Goal: Transaction & Acquisition: Purchase product/service

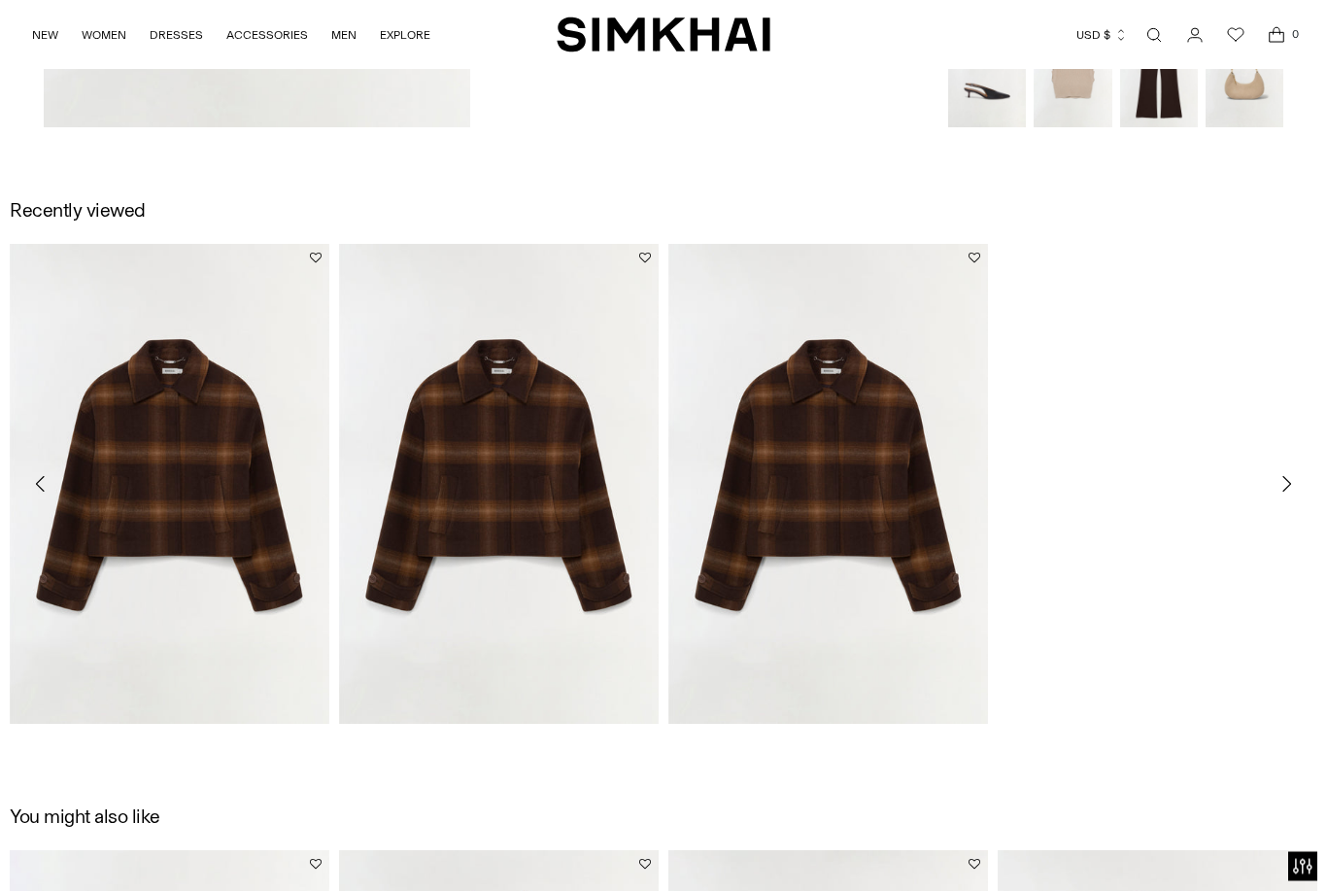
scroll to position [2589, 0]
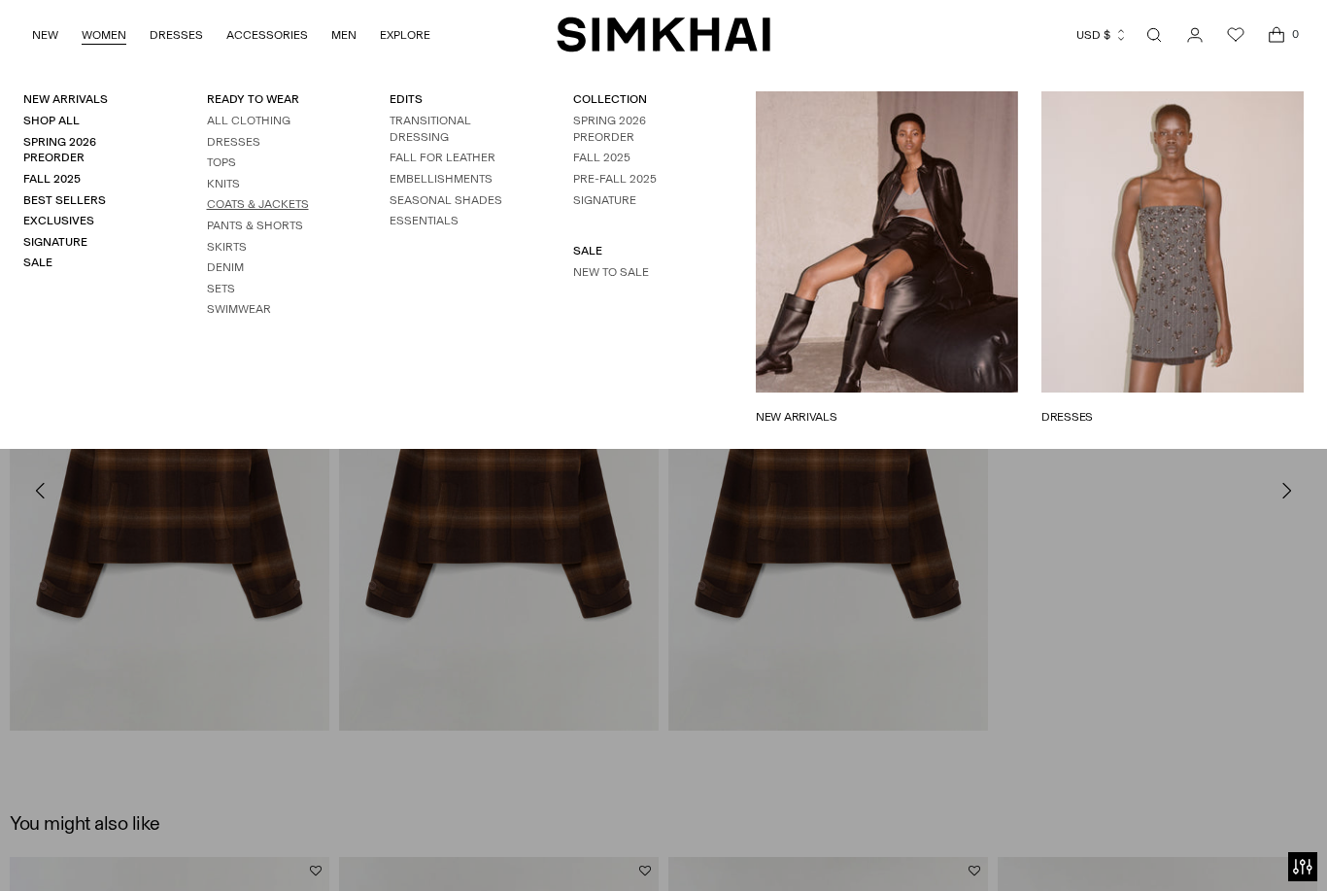
click at [290, 204] on link "Coats & Jackets" at bounding box center [258, 204] width 102 height 14
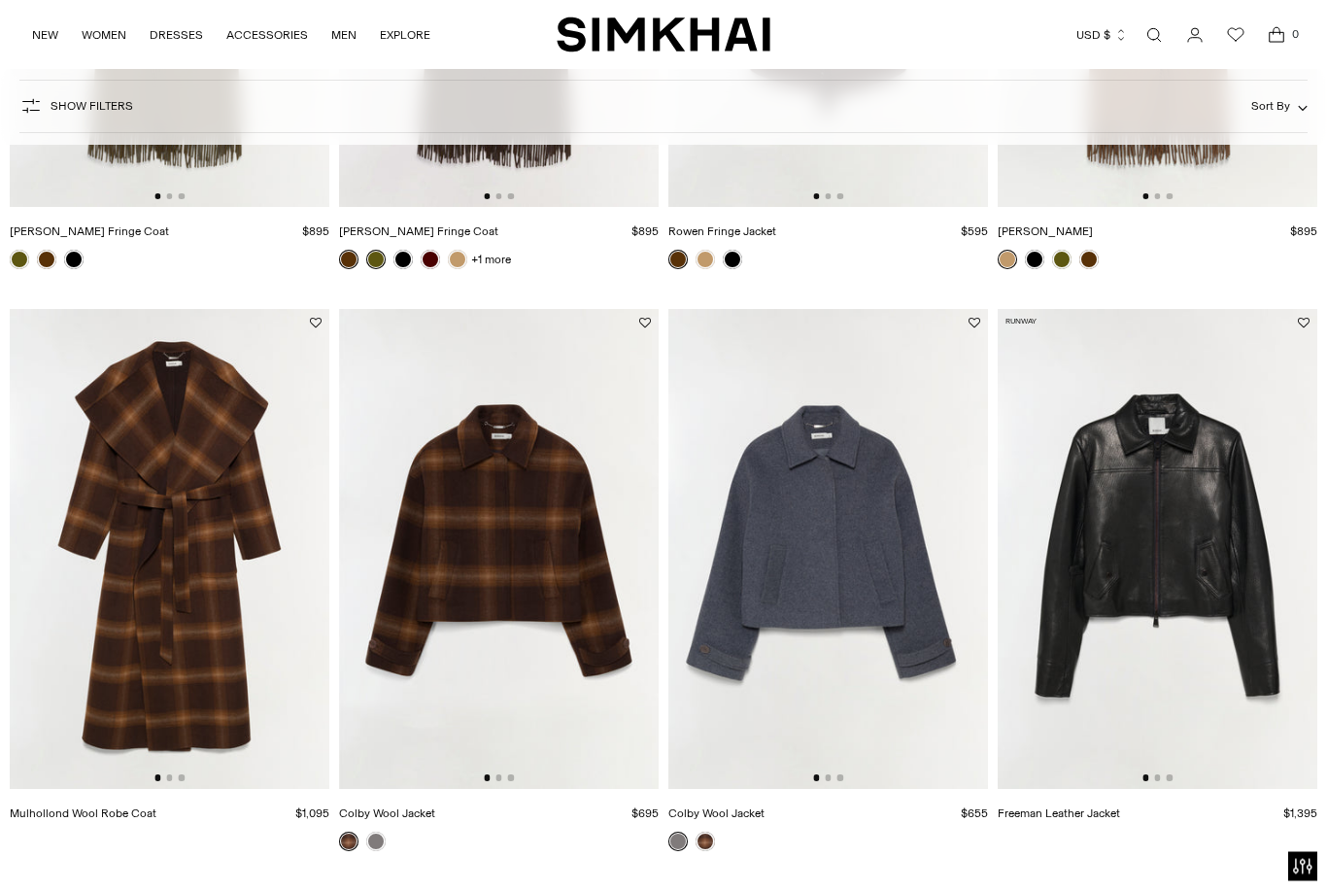
scroll to position [543, 0]
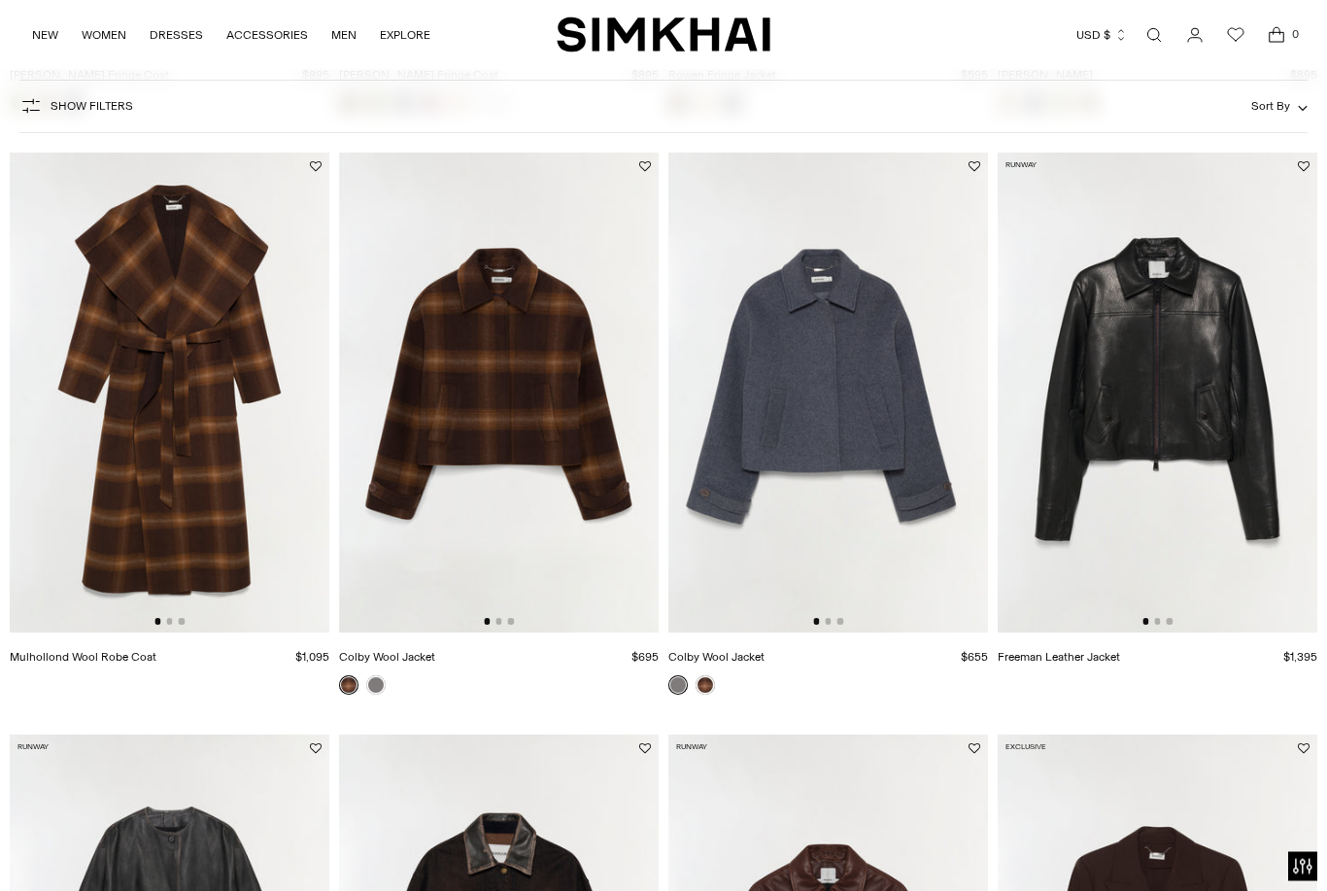
click at [113, 565] on img at bounding box center [169, 393] width 319 height 480
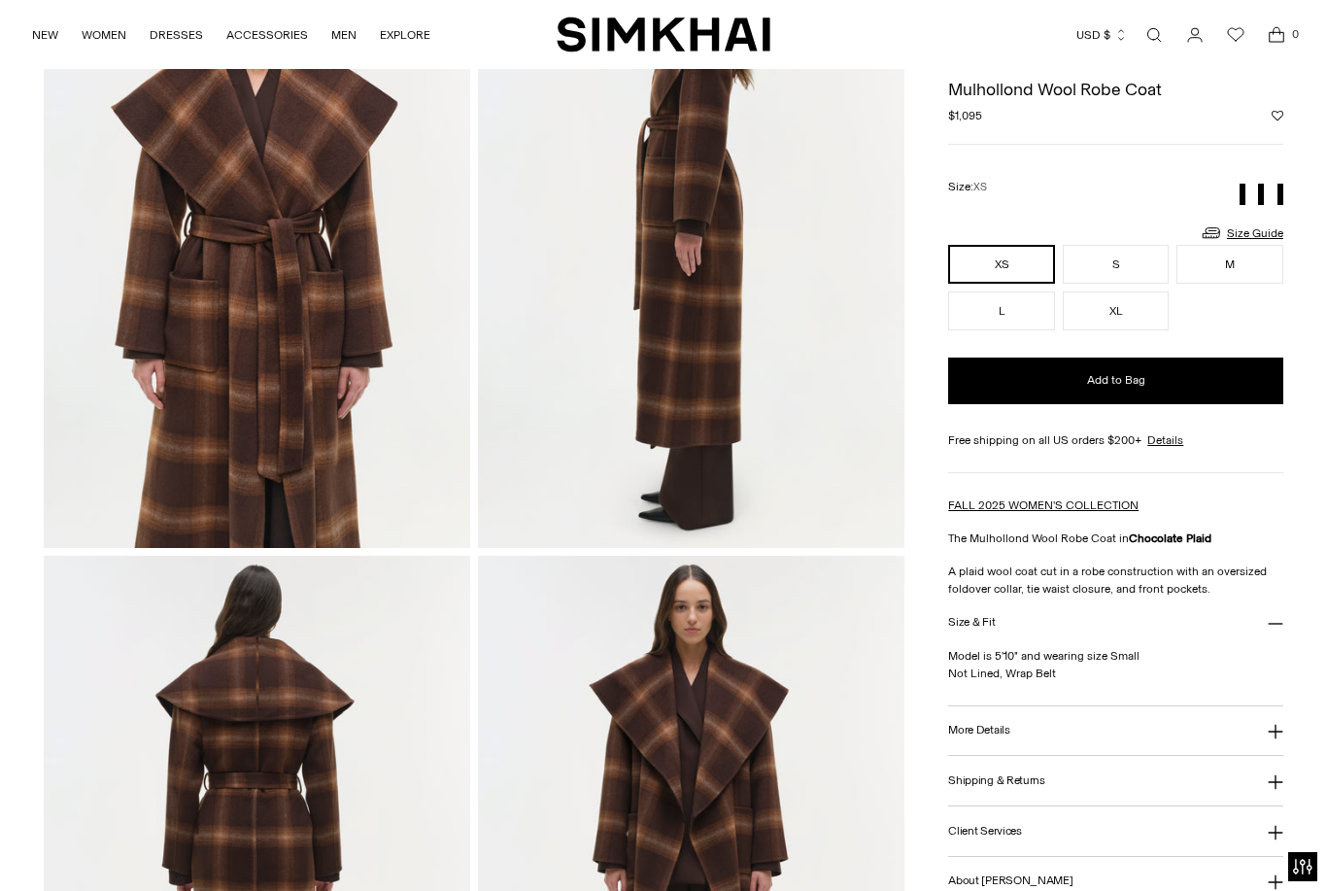
scroll to position [870, 0]
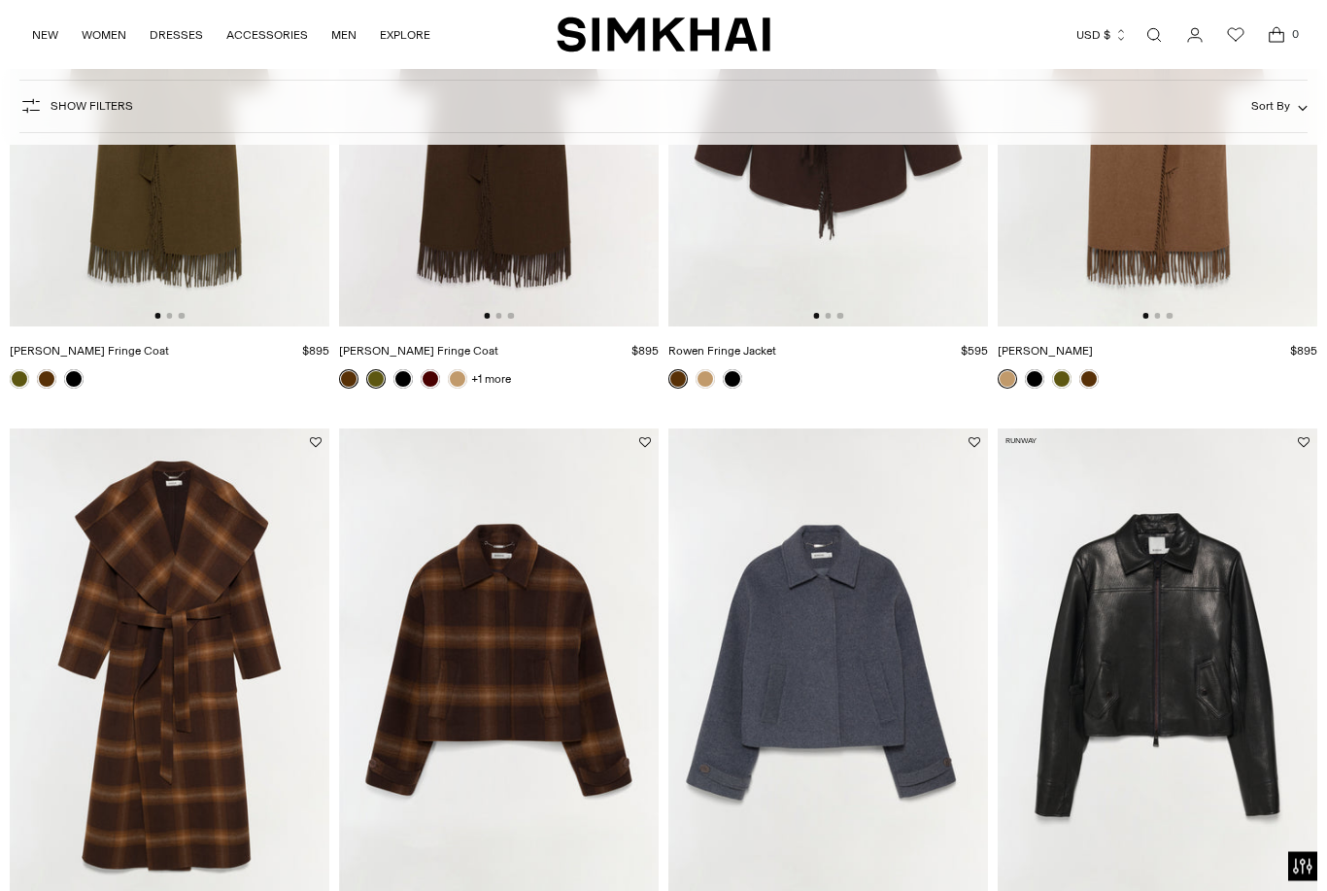
scroll to position [423, 0]
click at [148, 719] on img at bounding box center [169, 668] width 319 height 480
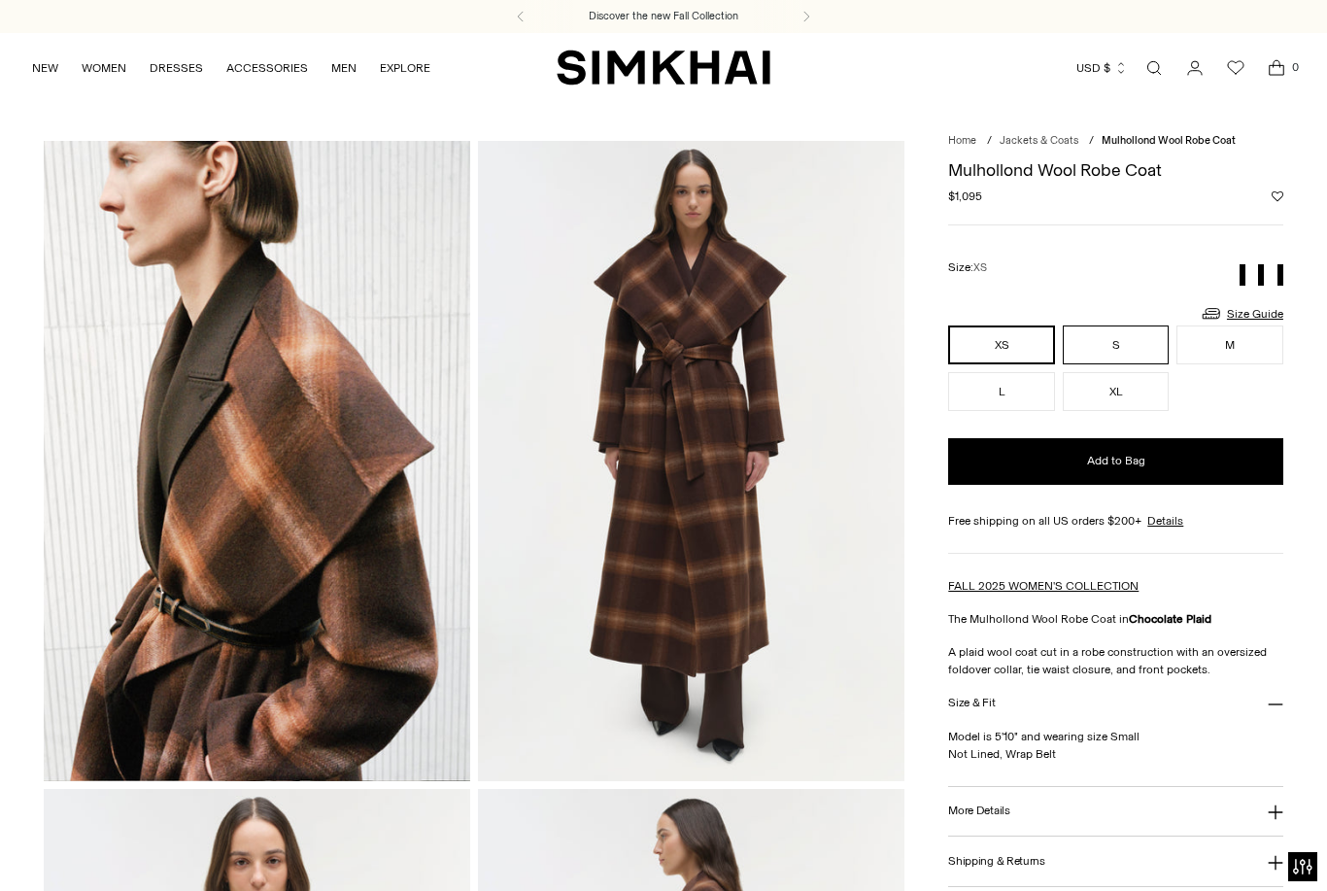
click at [1140, 341] on button "S" at bounding box center [1115, 344] width 107 height 39
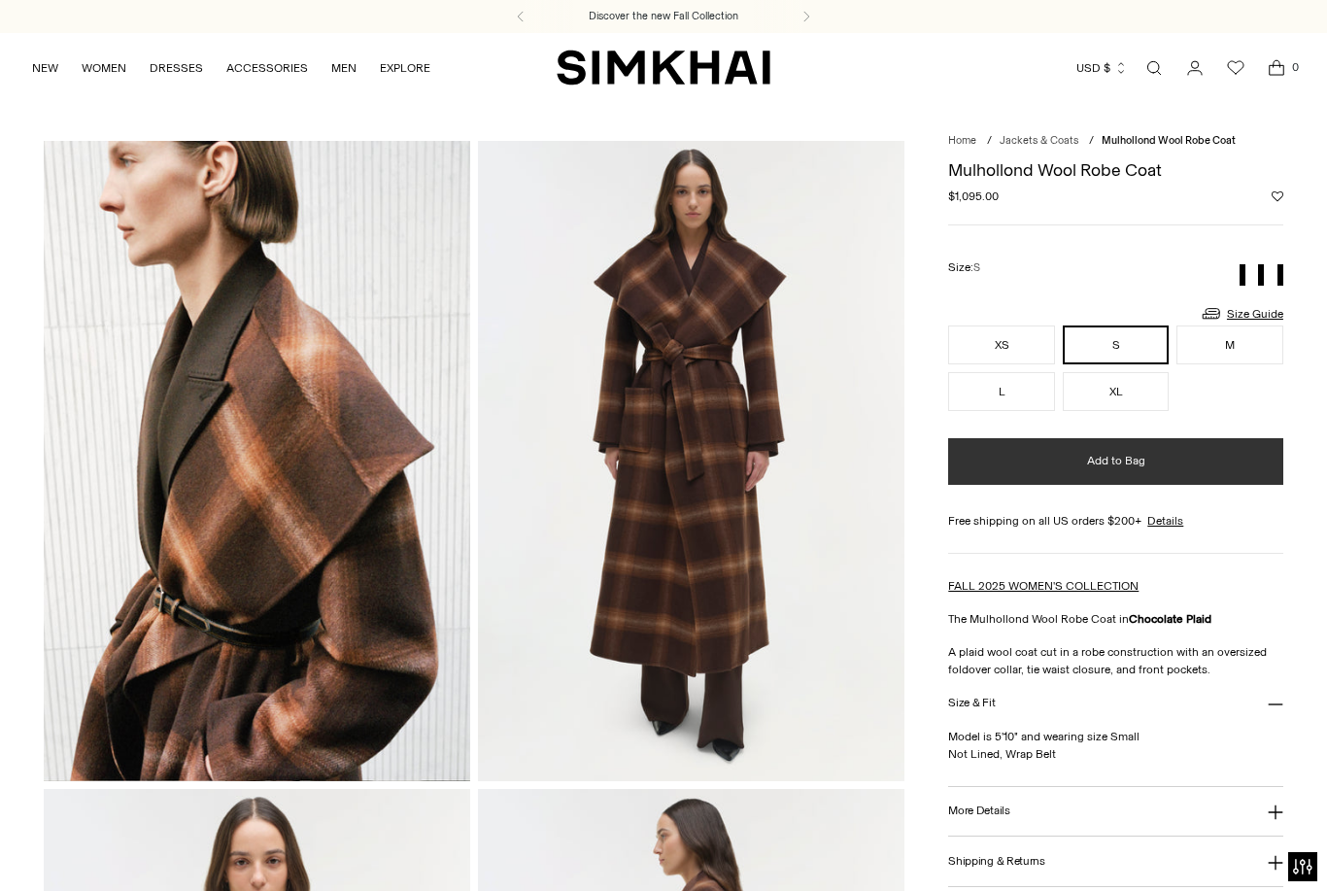
click at [1205, 456] on button "Add to Bag" at bounding box center [1115, 461] width 335 height 47
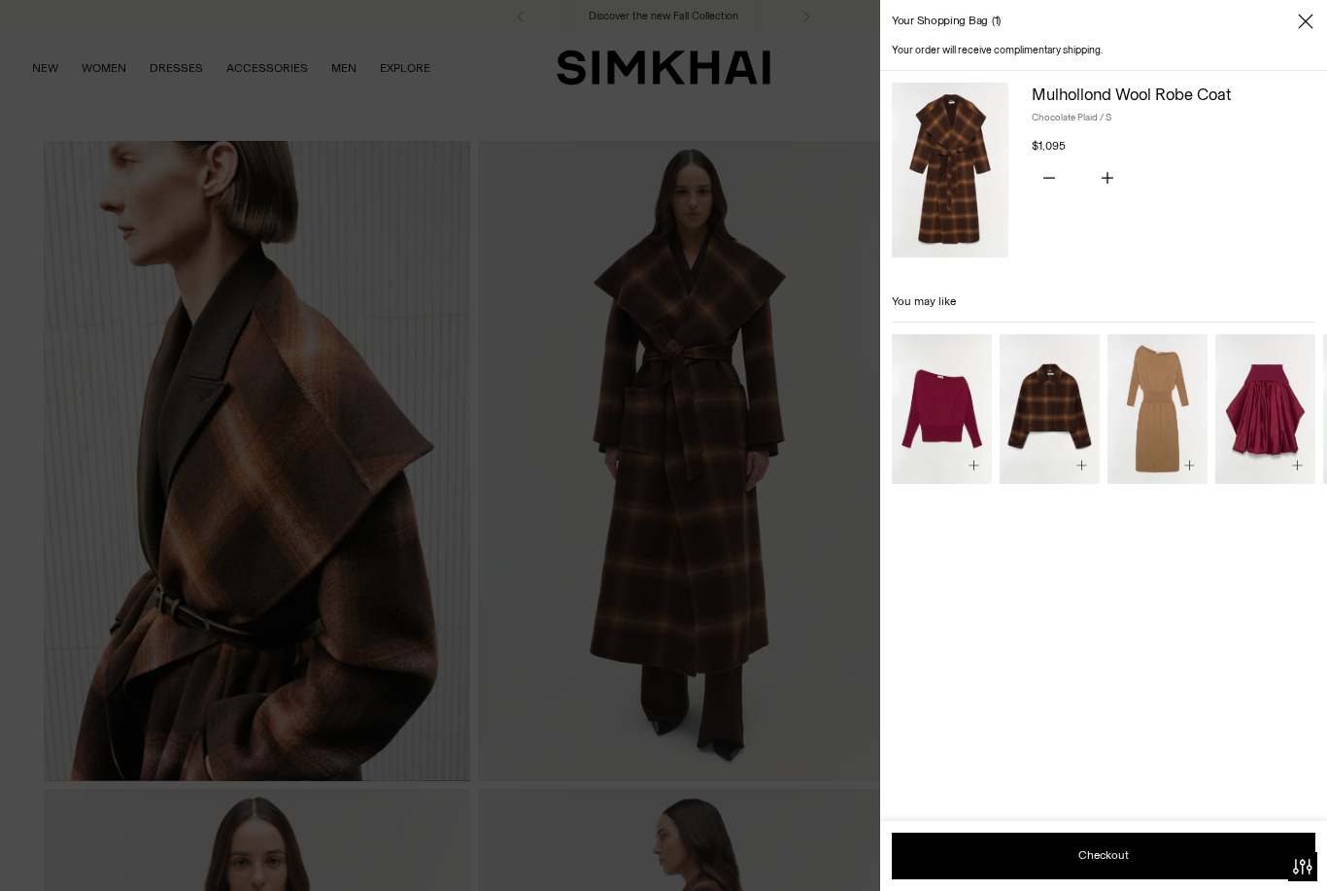
click at [34, 615] on div at bounding box center [663, 445] width 1327 height 891
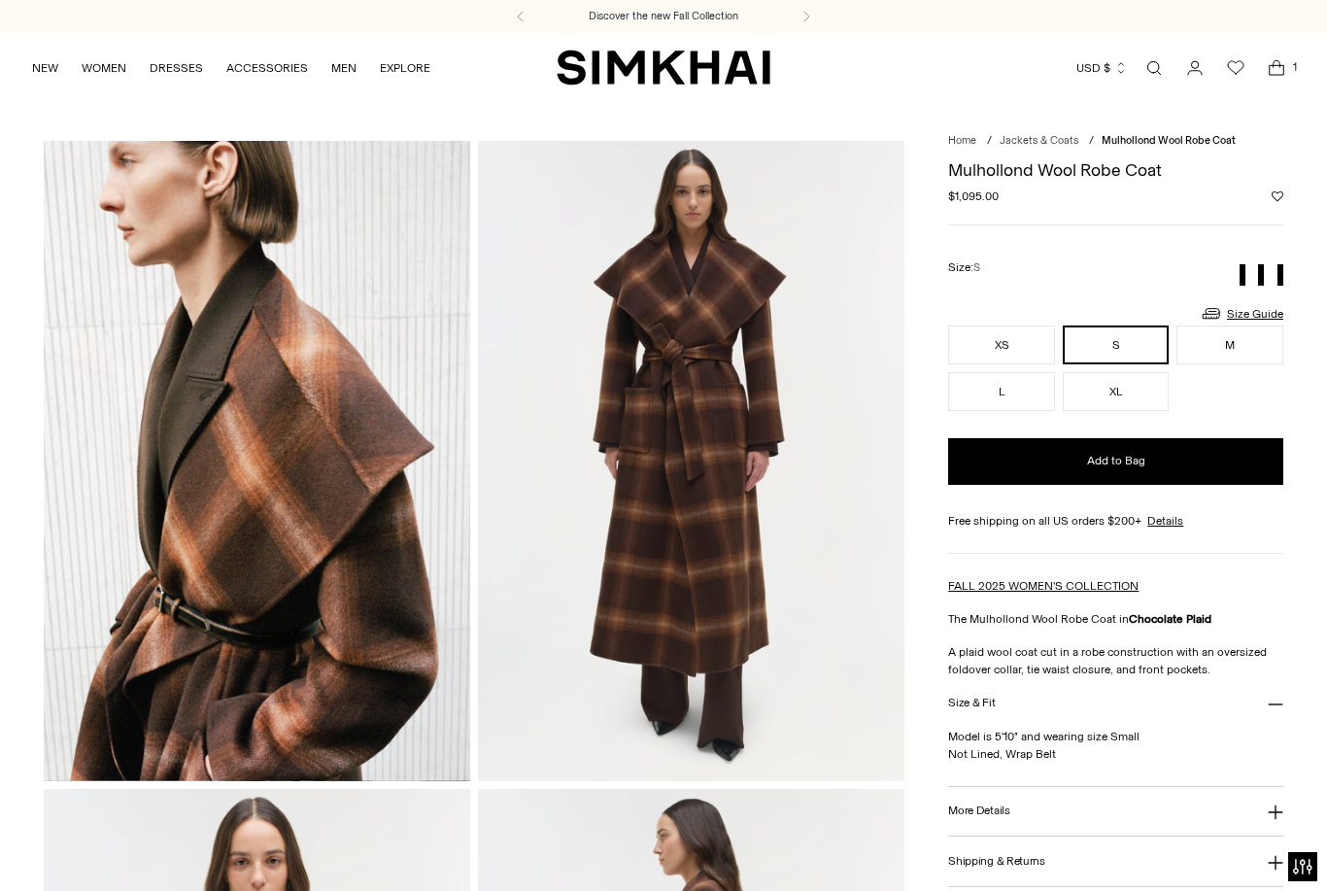
click at [901, 1] on div "Discover the new Fall Collection" at bounding box center [663, 16] width 1327 height 33
